Goal: Find specific page/section: Find specific page/section

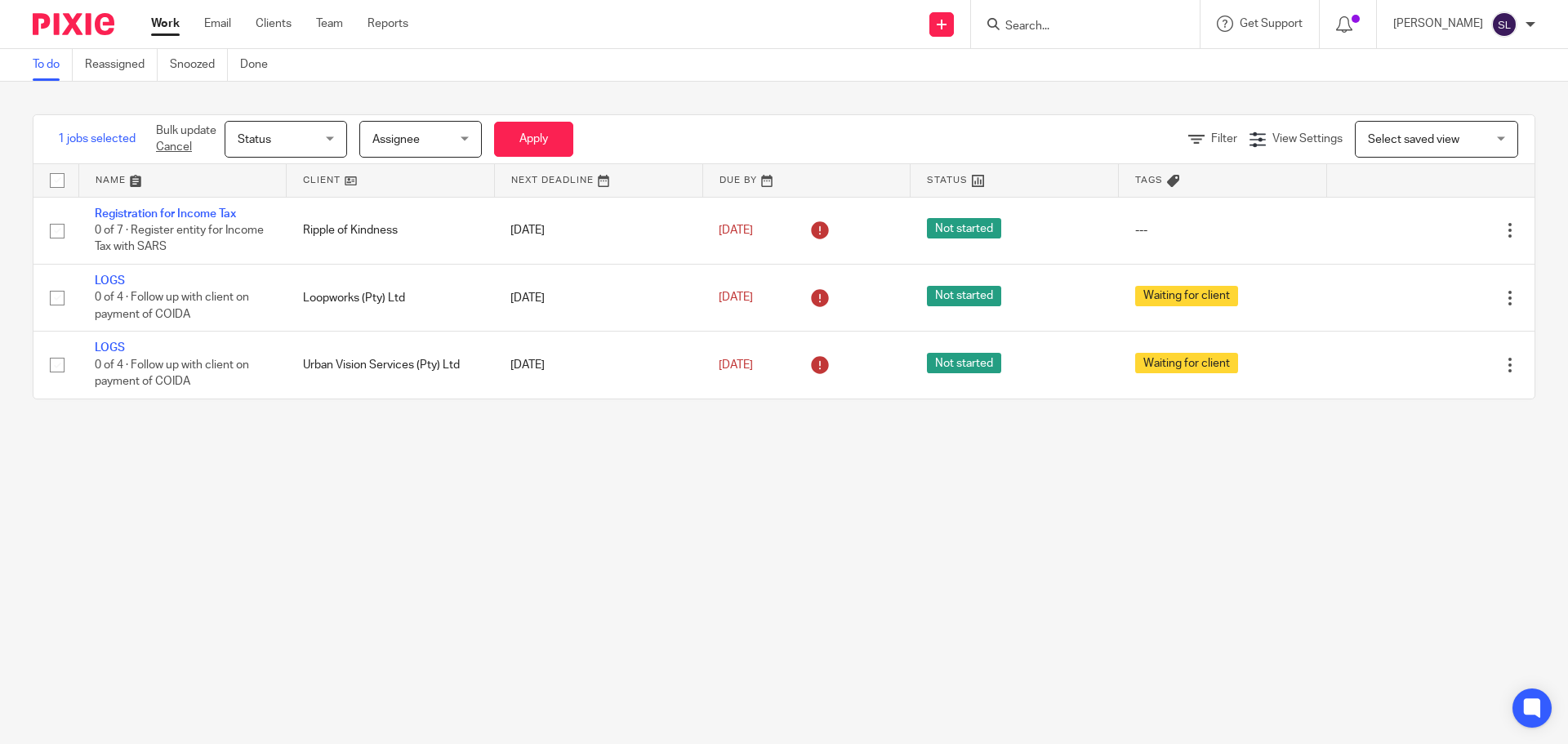
click at [1036, 26] on input "Search" at bounding box center [1077, 27] width 147 height 15
click at [1046, 23] on input "Search" at bounding box center [1077, 27] width 147 height 15
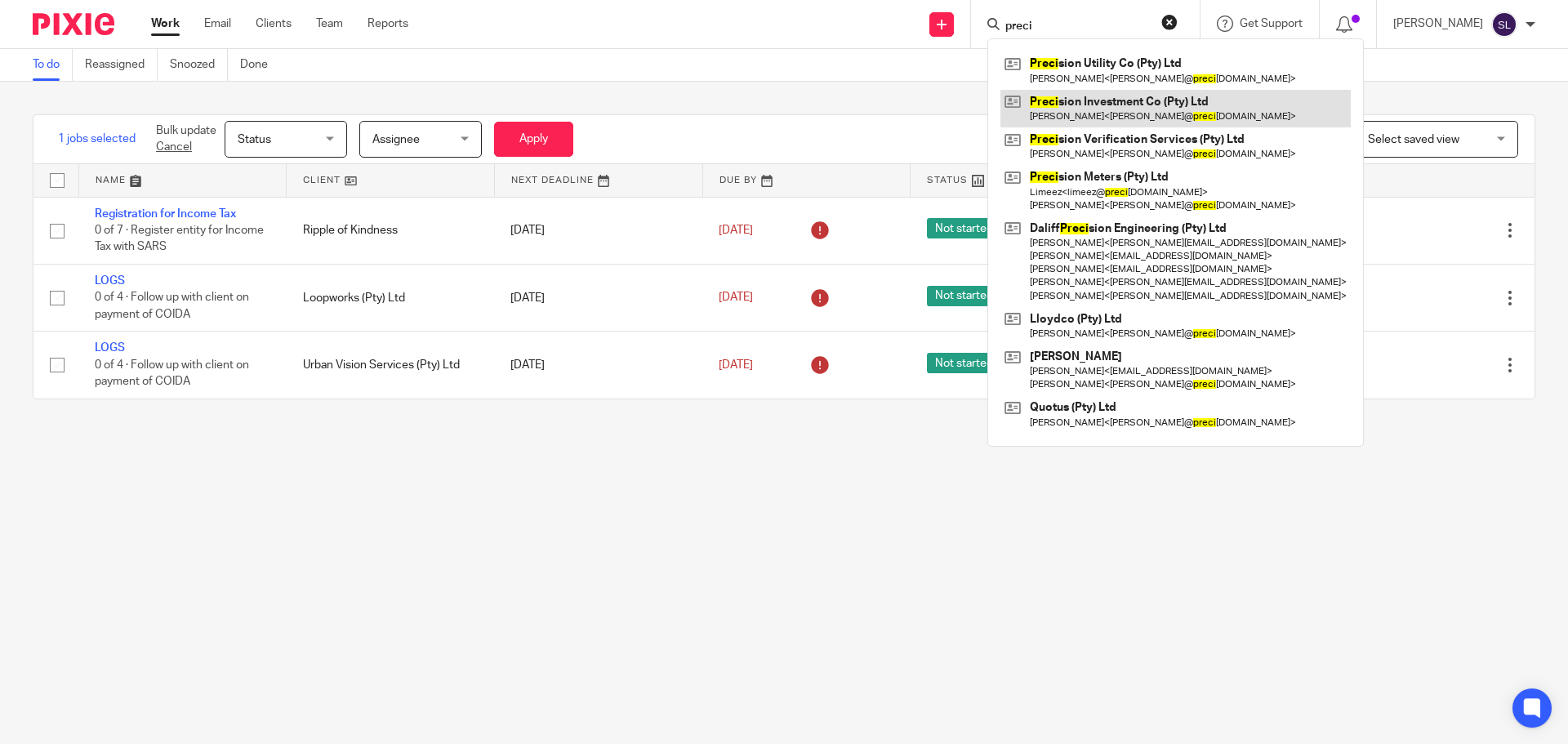
type input "preci"
click at [1103, 96] on link at bounding box center [1175, 108] width 350 height 37
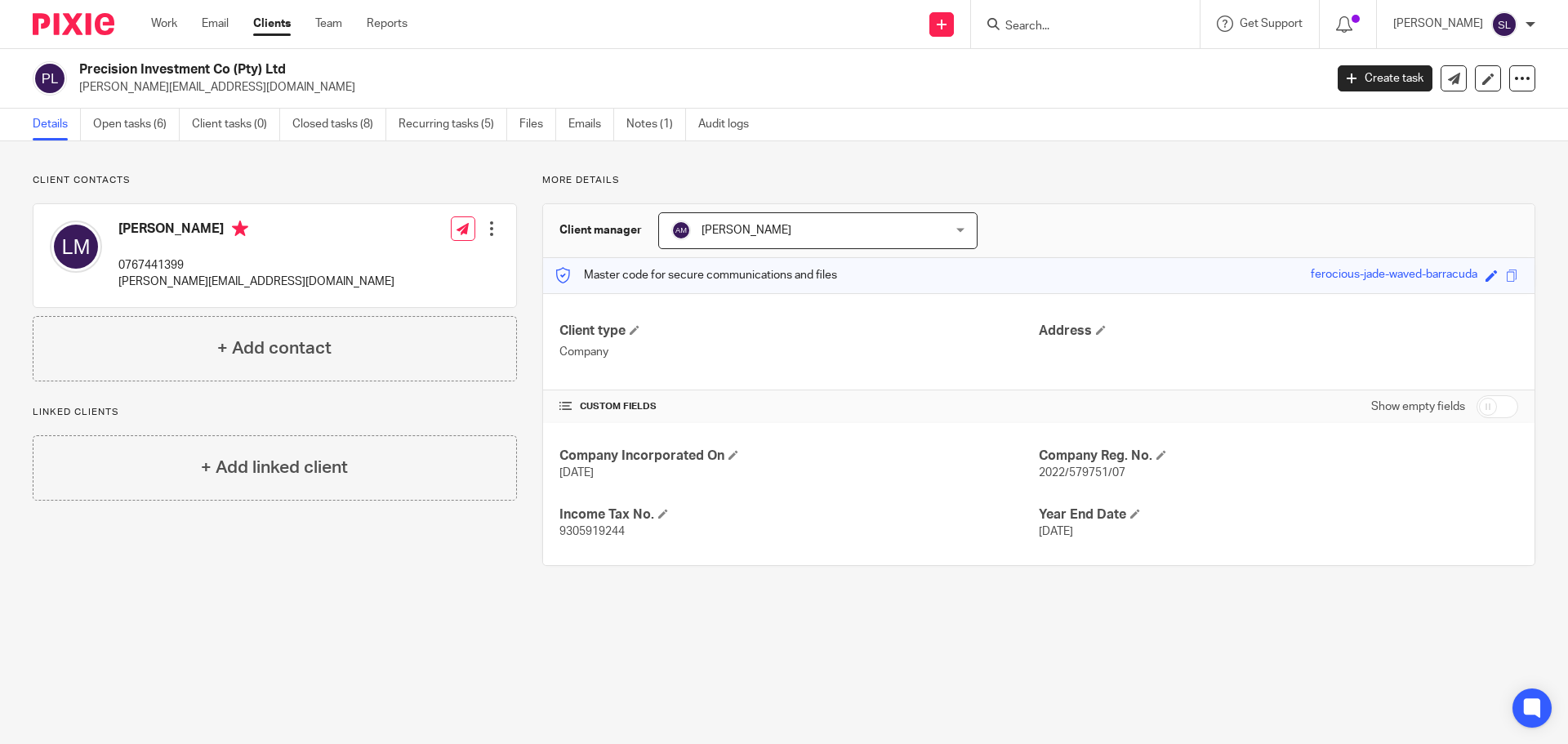
click at [1023, 21] on input "Search" at bounding box center [1077, 27] width 147 height 15
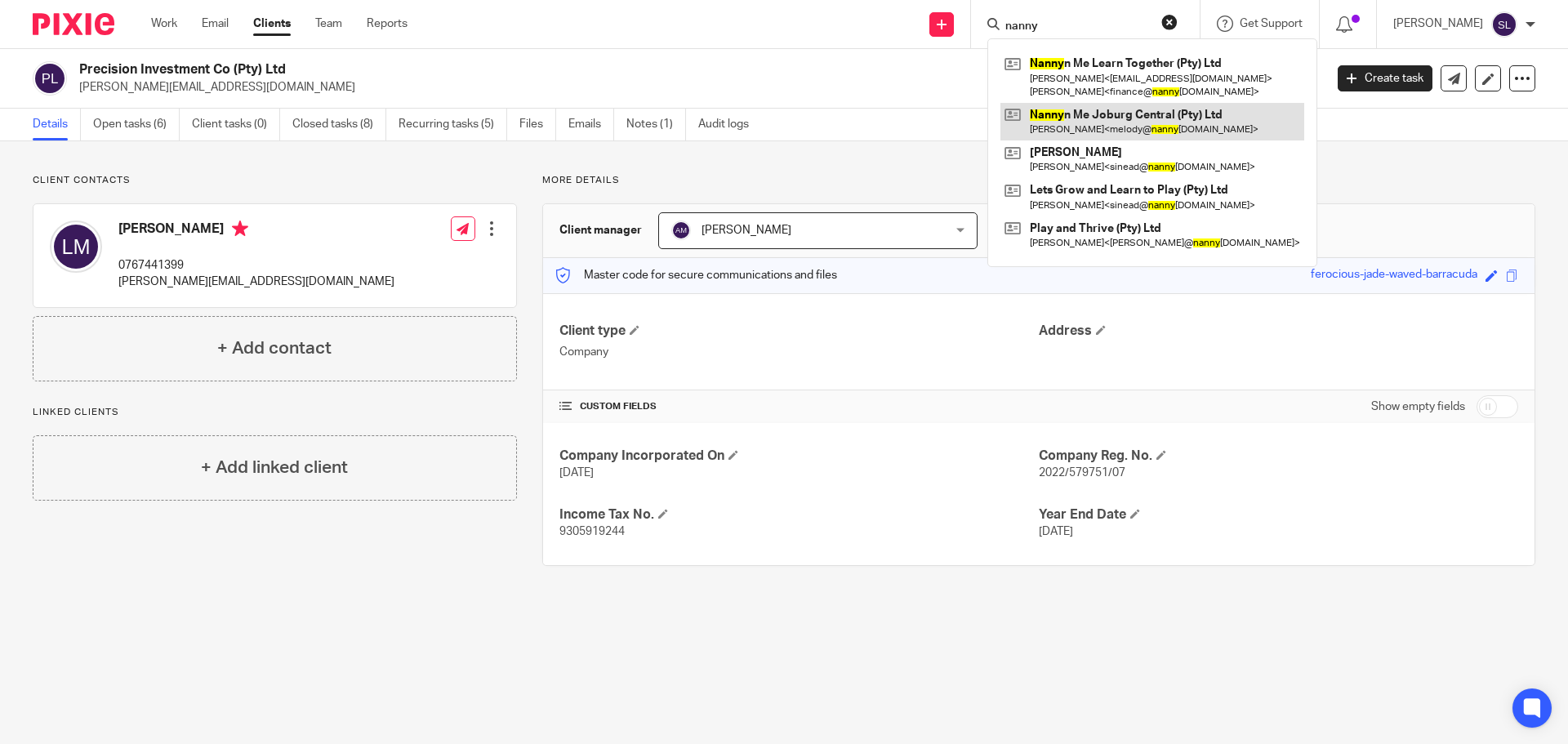
type input "nanny"
click at [1077, 108] on link at bounding box center [1152, 121] width 303 height 37
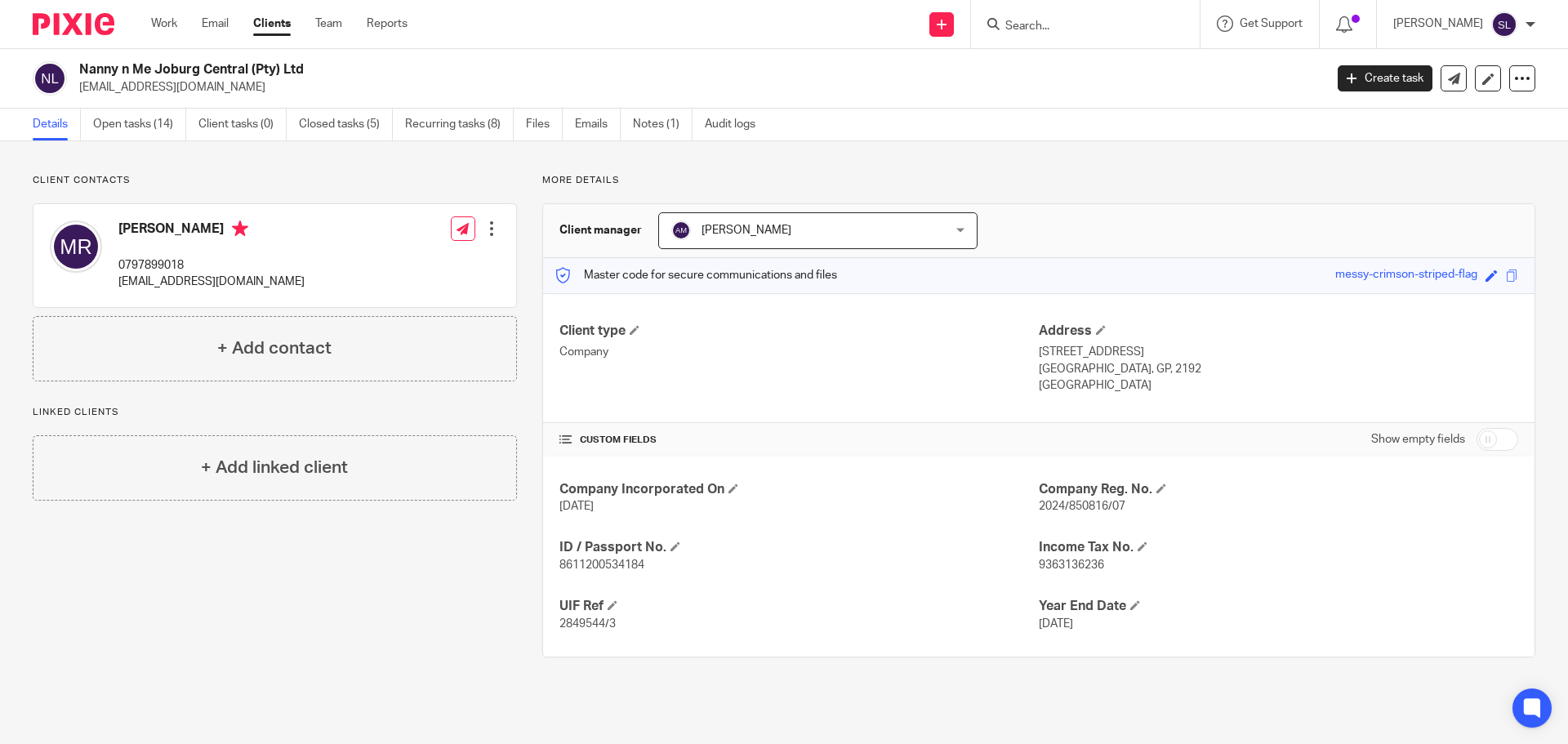
click at [1045, 23] on input "Search" at bounding box center [1077, 27] width 147 height 15
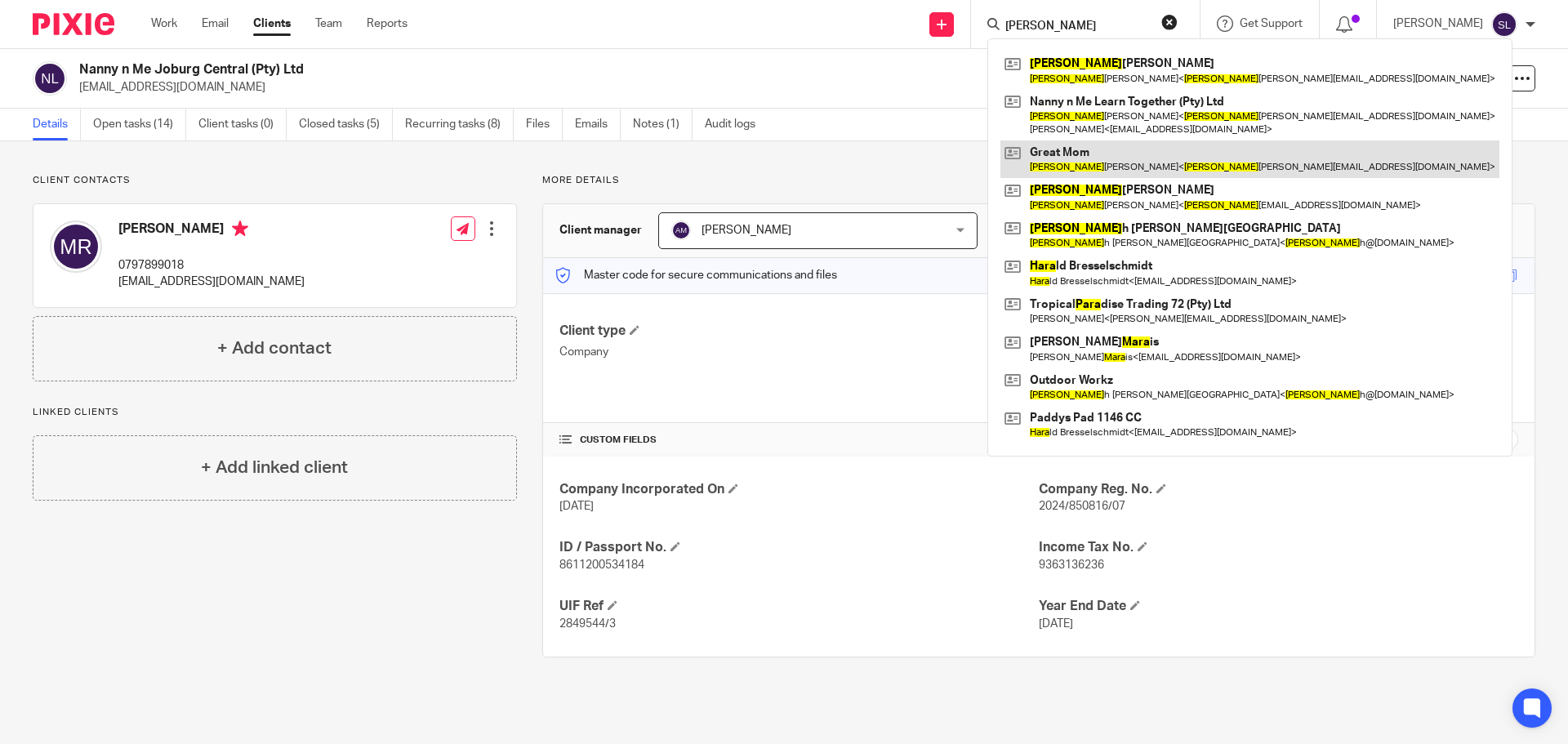
type input "lara"
drag, startPoint x: 1076, startPoint y: 154, endPoint x: 1066, endPoint y: 163, distance: 13.5
click at [1066, 163] on link at bounding box center [1250, 159] width 499 height 37
